Goal: Task Accomplishment & Management: Manage account settings

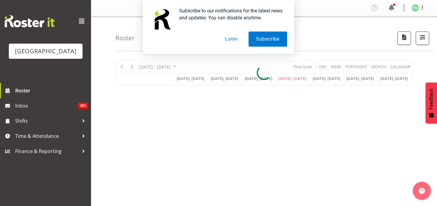
click at [232, 39] on button "Later" at bounding box center [231, 39] width 27 height 15
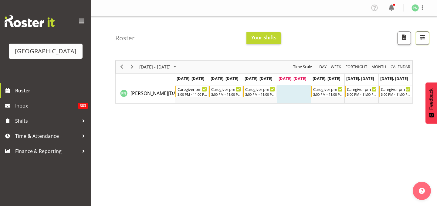
click at [418, 41] on span "button" at bounding box center [422, 37] width 8 height 8
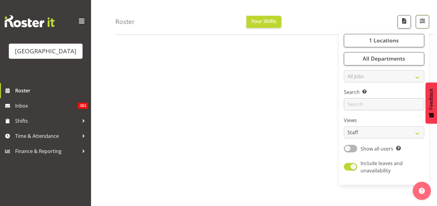
scroll to position [98, 0]
click at [344, 153] on span at bounding box center [350, 149] width 13 height 8
click at [344, 151] on input "Show all users Show only rostered employees" at bounding box center [346, 149] width 4 height 4
checkbox input "true"
click at [372, 63] on span "All Departments" at bounding box center [384, 58] width 42 height 7
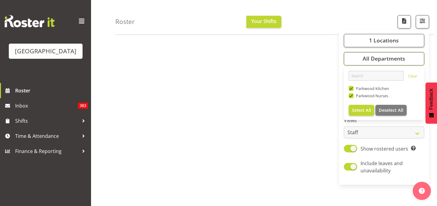
scroll to position [0, 0]
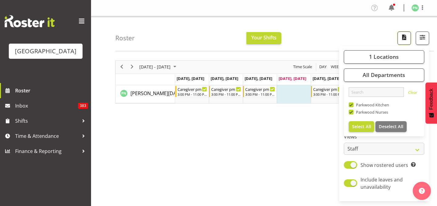
click at [400, 40] on span "button" at bounding box center [404, 37] width 8 height 8
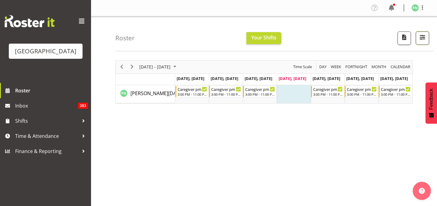
click at [418, 41] on span "button" at bounding box center [422, 37] width 8 height 8
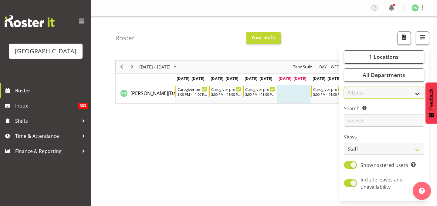
click at [405, 99] on select "All Jobs All Jobs Cook" at bounding box center [384, 93] width 80 height 12
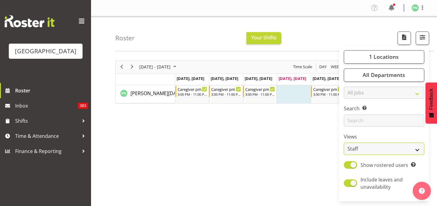
click at [408, 155] on select "Staff Role Shift - Horizontal Shift - Vertical Staff - Location" at bounding box center [384, 149] width 80 height 12
select select "shiftH"
click at [344, 155] on select "Staff Role Shift - Horizontal Shift - Vertical Staff - Location" at bounding box center [384, 149] width 80 height 12
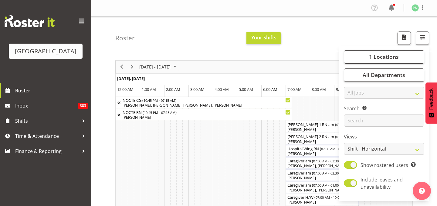
click at [317, 45] on div "Roster Your Shifts 1 Locations [GEOGRAPHIC_DATA] Kitchen [GEOGRAPHIC_DATA] Sele…" at bounding box center [274, 33] width 319 height 35
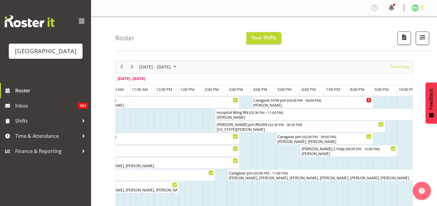
click at [420, 8] on span at bounding box center [422, 7] width 7 height 7
click at [381, 37] on link "Log Out" at bounding box center [397, 31] width 58 height 11
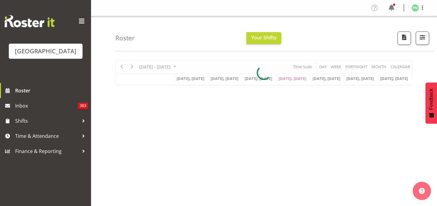
click at [301, 85] on div at bounding box center [263, 72] width 297 height 25
click at [418, 41] on span "button" at bounding box center [422, 37] width 8 height 8
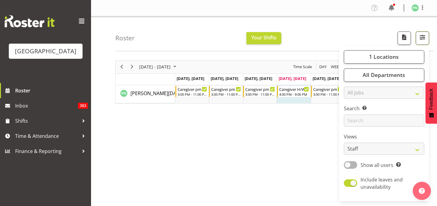
scroll to position [98, 0]
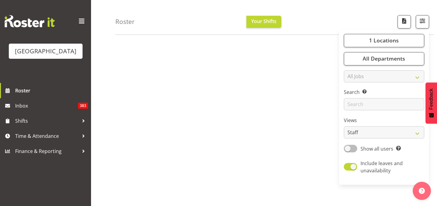
click at [344, 153] on span at bounding box center [350, 149] width 13 height 8
click at [344, 151] on input "Show all users Show only rostered employees" at bounding box center [346, 149] width 4 height 4
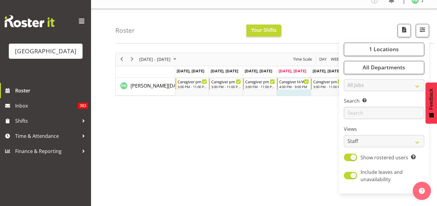
scroll to position [0, 0]
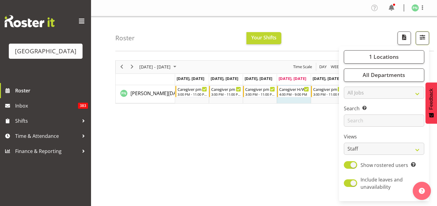
click at [418, 40] on span "button" at bounding box center [422, 37] width 8 height 8
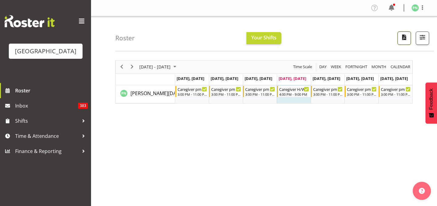
click at [400, 41] on span "button" at bounding box center [404, 37] width 8 height 8
click at [420, 41] on span "button" at bounding box center [422, 37] width 8 height 8
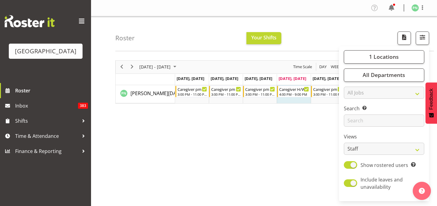
click at [429, 51] on div "Roster Your Shifts 1 Locations [GEOGRAPHIC_DATA] Kitchen [GEOGRAPHIC_DATA] Sele…" at bounding box center [274, 33] width 319 height 35
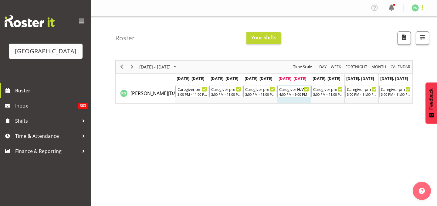
click at [421, 10] on span at bounding box center [422, 7] width 7 height 7
click at [421, 66] on div "[DATE] - [DATE] [DATE] Day Week Fortnight Month calendar Month Agenda Time Scal…" at bounding box center [276, 177] width 322 height 243
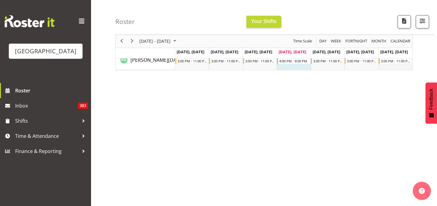
scroll to position [30, 0]
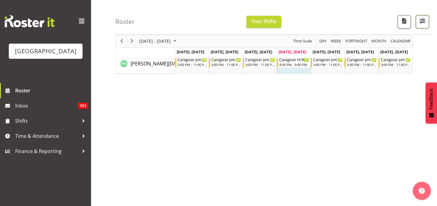
click at [421, 23] on span "button" at bounding box center [422, 21] width 8 height 8
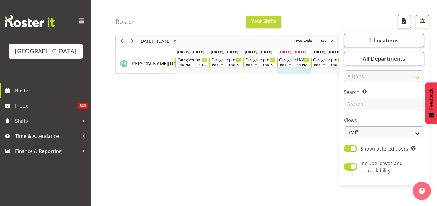
scroll to position [98, 0]
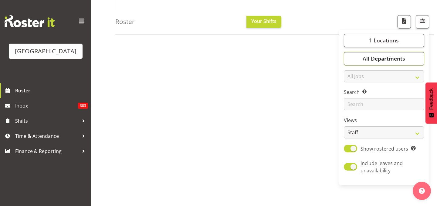
click at [387, 63] on span "All Departments" at bounding box center [384, 58] width 42 height 7
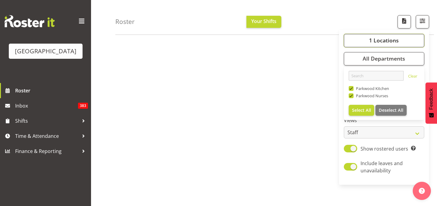
click at [385, 44] on span "1 Locations" at bounding box center [384, 40] width 30 height 7
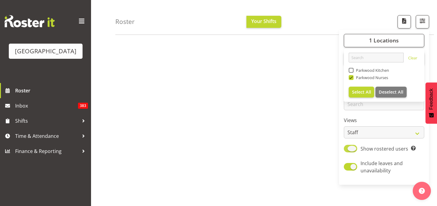
click at [370, 152] on span "Show rostered users" at bounding box center [384, 149] width 48 height 7
click at [348, 151] on input "Show rostered users Show only rostered employees" at bounding box center [346, 149] width 4 height 4
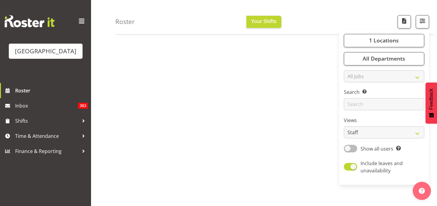
click at [344, 153] on span at bounding box center [350, 149] width 13 height 8
click at [344, 151] on input "Show all users Show only rostered employees" at bounding box center [346, 149] width 4 height 4
checkbox input "true"
click at [409, 83] on select "All Jobs All Jobs Cook" at bounding box center [384, 76] width 80 height 12
click at [411, 139] on select "Staff Role Shift - Horizontal Shift - Vertical Staff - Location" at bounding box center [384, 133] width 80 height 12
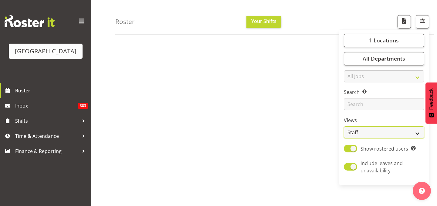
select select "shiftH"
click at [344, 139] on select "Staff Role Shift - Horizontal Shift - Vertical Staff - Location" at bounding box center [384, 133] width 80 height 12
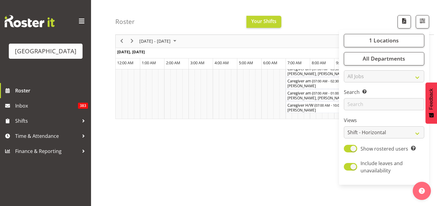
click at [268, 156] on div "[DATE] - [DATE] [DATE] Timeline Day Timeline Week Timeline Fortnight Timeline M…" at bounding box center [276, 85] width 322 height 243
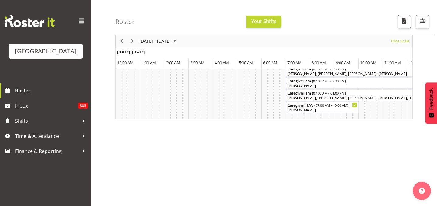
click at [301, 125] on div "[DATE] - [DATE] [DATE] Timeline Day Timeline Week Timeline Fortnight Timeline M…" at bounding box center [276, 85] width 322 height 243
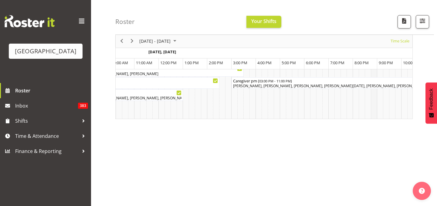
scroll to position [0, 1045]
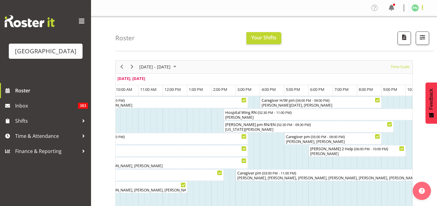
click at [422, 8] on span at bounding box center [422, 7] width 7 height 7
click at [380, 37] on link "Log Out" at bounding box center [397, 31] width 58 height 11
